Goal: Entertainment & Leisure: Consume media (video, audio)

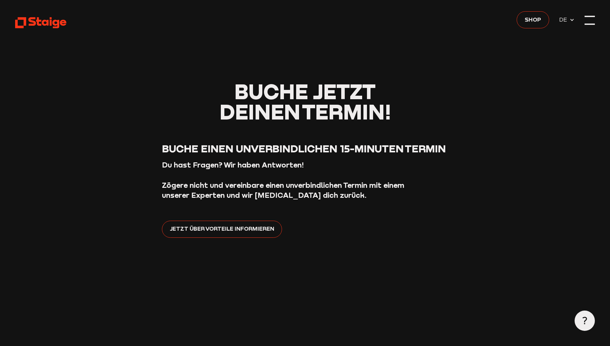
click at [587, 19] on div at bounding box center [589, 20] width 10 height 10
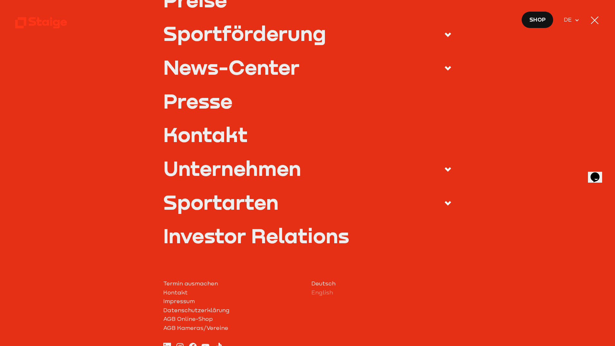
scroll to position [193, 0]
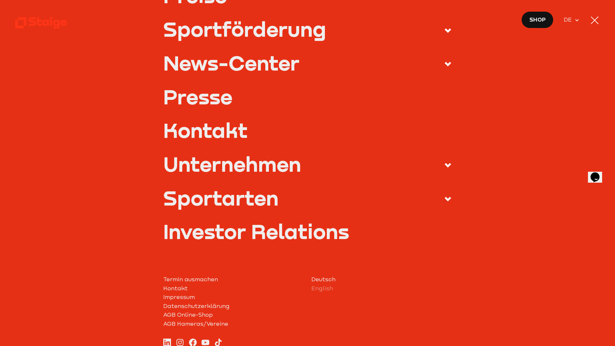
click at [283, 174] on div "Unternehmen" at bounding box center [232, 163] width 138 height 20
click at [0, 0] on input "Unternehmen" at bounding box center [0, 0] width 0 height 0
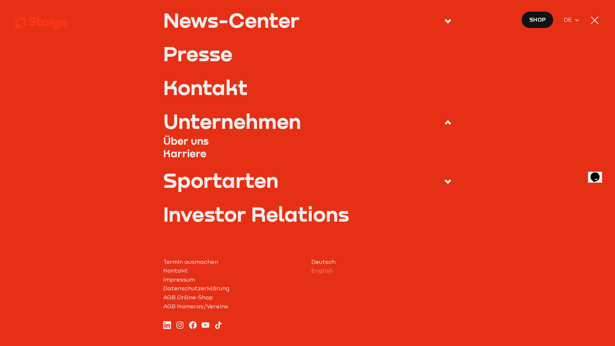
scroll to position [150, 0]
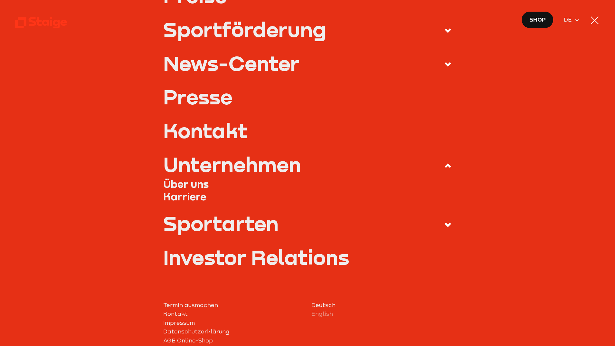
click at [195, 185] on link "Über uns" at bounding box center [307, 183] width 288 height 13
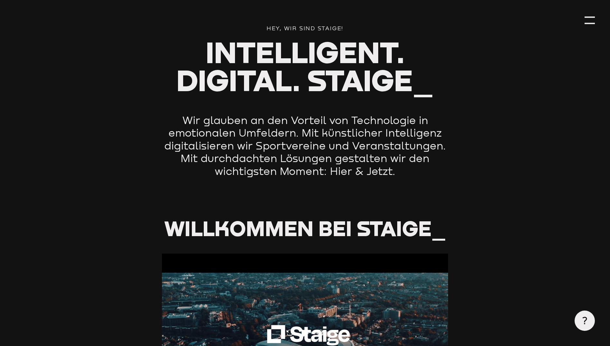
scroll to position [161, 0]
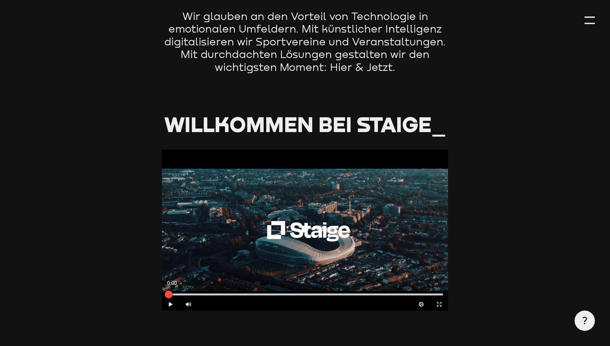
click at [167, 299] on div at bounding box center [169, 294] width 16 height 16
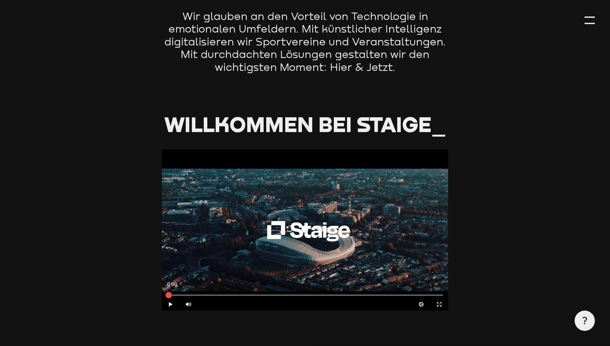
click at [168, 306] on icon "Play" at bounding box center [171, 304] width 6 height 6
click at [184, 305] on div at bounding box center [189, 304] width 18 height 13
click at [171, 303] on icon "Pause" at bounding box center [171, 304] width 6 height 6
drag, startPoint x: 262, startPoint y: 296, endPoint x: 155, endPoint y: 297, distance: 106.8
click at [168, 293] on div at bounding box center [171, 295] width 6 height 6
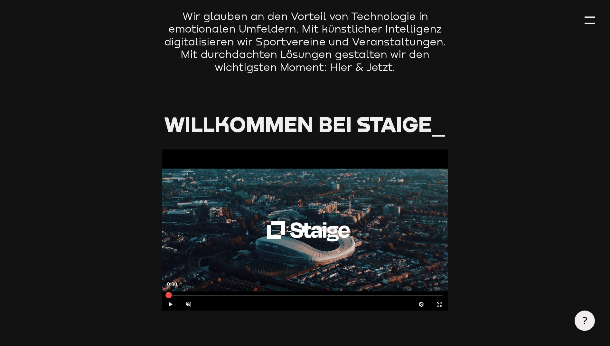
click at [165, 305] on button "Play" at bounding box center [171, 304] width 18 height 13
click at [192, 306] on div at bounding box center [189, 304] width 18 height 13
type input "1"
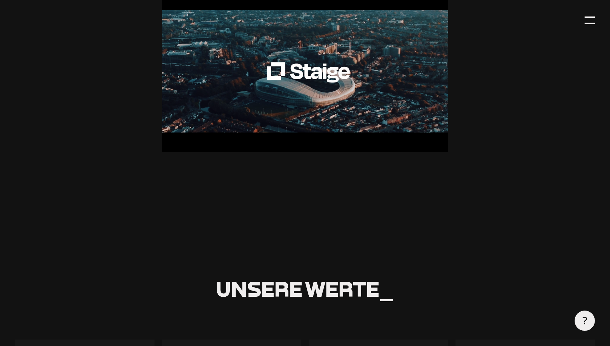
scroll to position [225, 0]
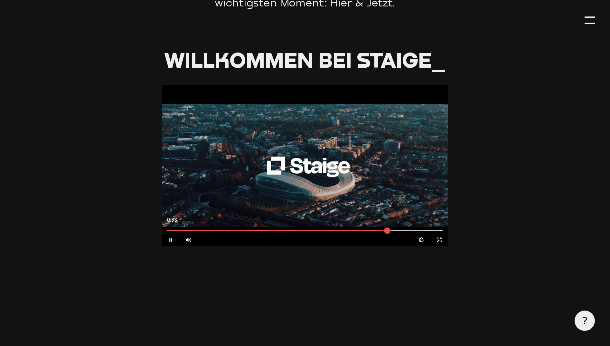
click at [172, 239] on icon at bounding box center [171, 239] width 3 height 4
click at [170, 239] on icon at bounding box center [171, 239] width 4 height 5
click at [171, 239] on icon at bounding box center [171, 239] width 4 height 5
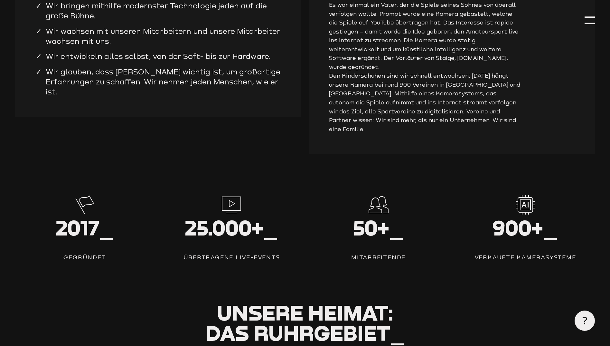
scroll to position [772, 0]
